Goal: Information Seeking & Learning: Learn about a topic

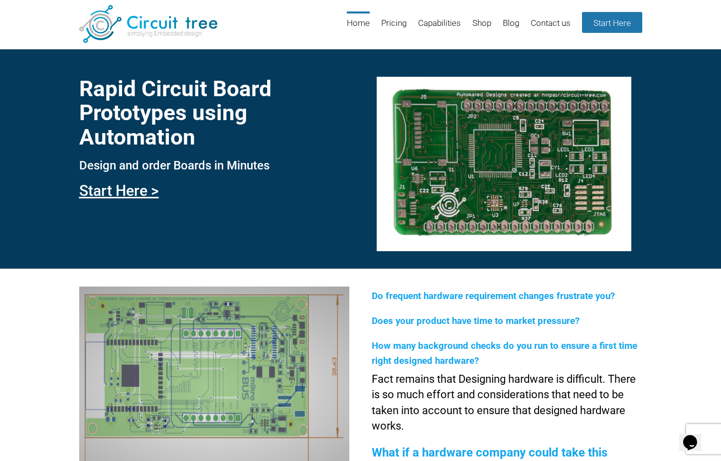
click at [207, 244] on div "Rapid Circuit Board Prototypes using Automation Design and order Boards in Minu…" at bounding box center [360, 159] width 721 height 220
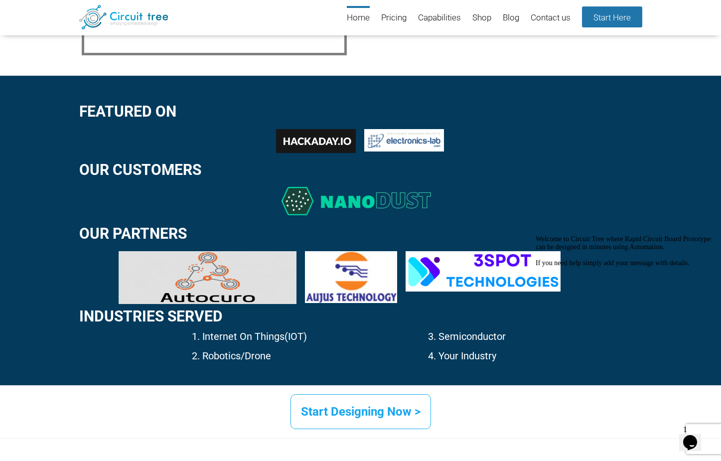
scroll to position [1461, 0]
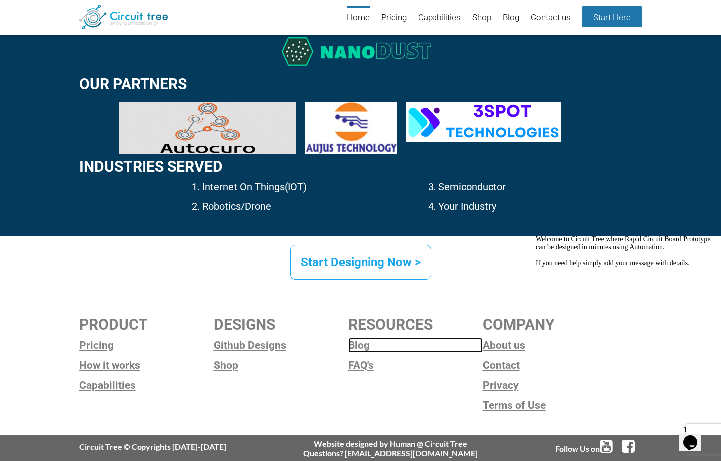
click at [366, 345] on link "Blog" at bounding box center [416, 345] width 135 height 15
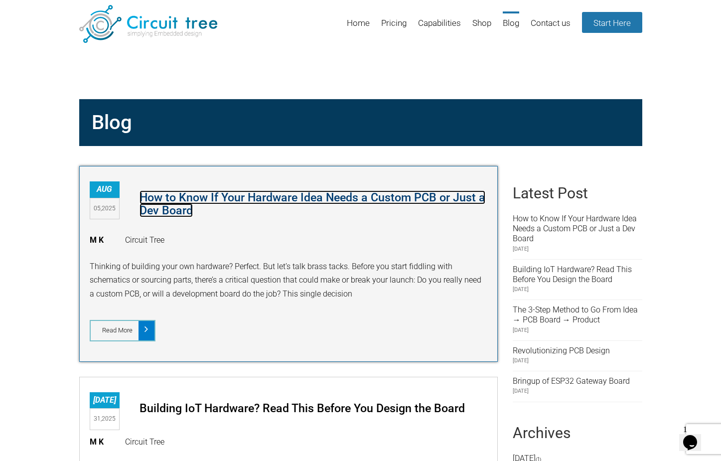
click at [193, 196] on link "How to Know If Your Hardware Idea Needs a Custom PCB or Just a Dev Board" at bounding box center [313, 203] width 346 height 27
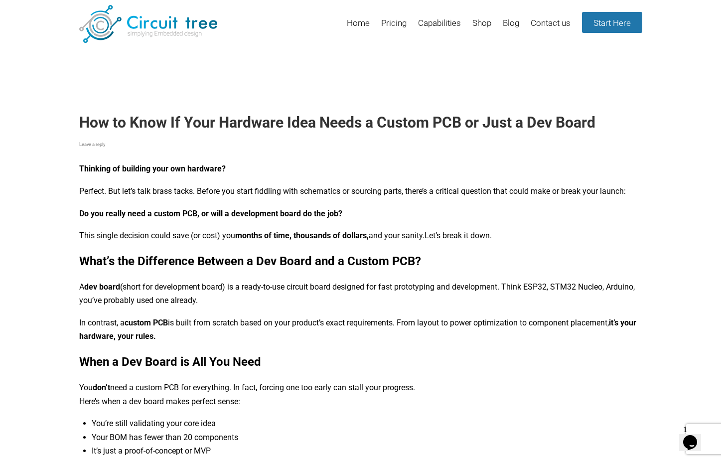
click at [359, 25] on link "Home" at bounding box center [358, 27] width 23 height 32
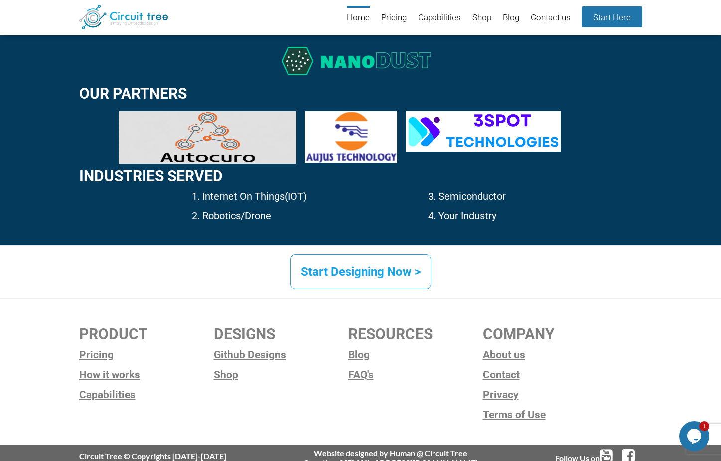
scroll to position [1461, 0]
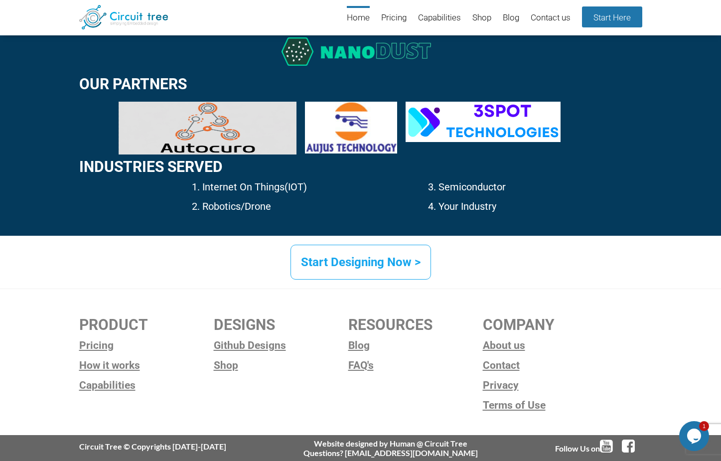
click at [613, 255] on div "Start Designing Now >" at bounding box center [360, 262] width 583 height 17
